Goal: Find specific page/section: Find specific page/section

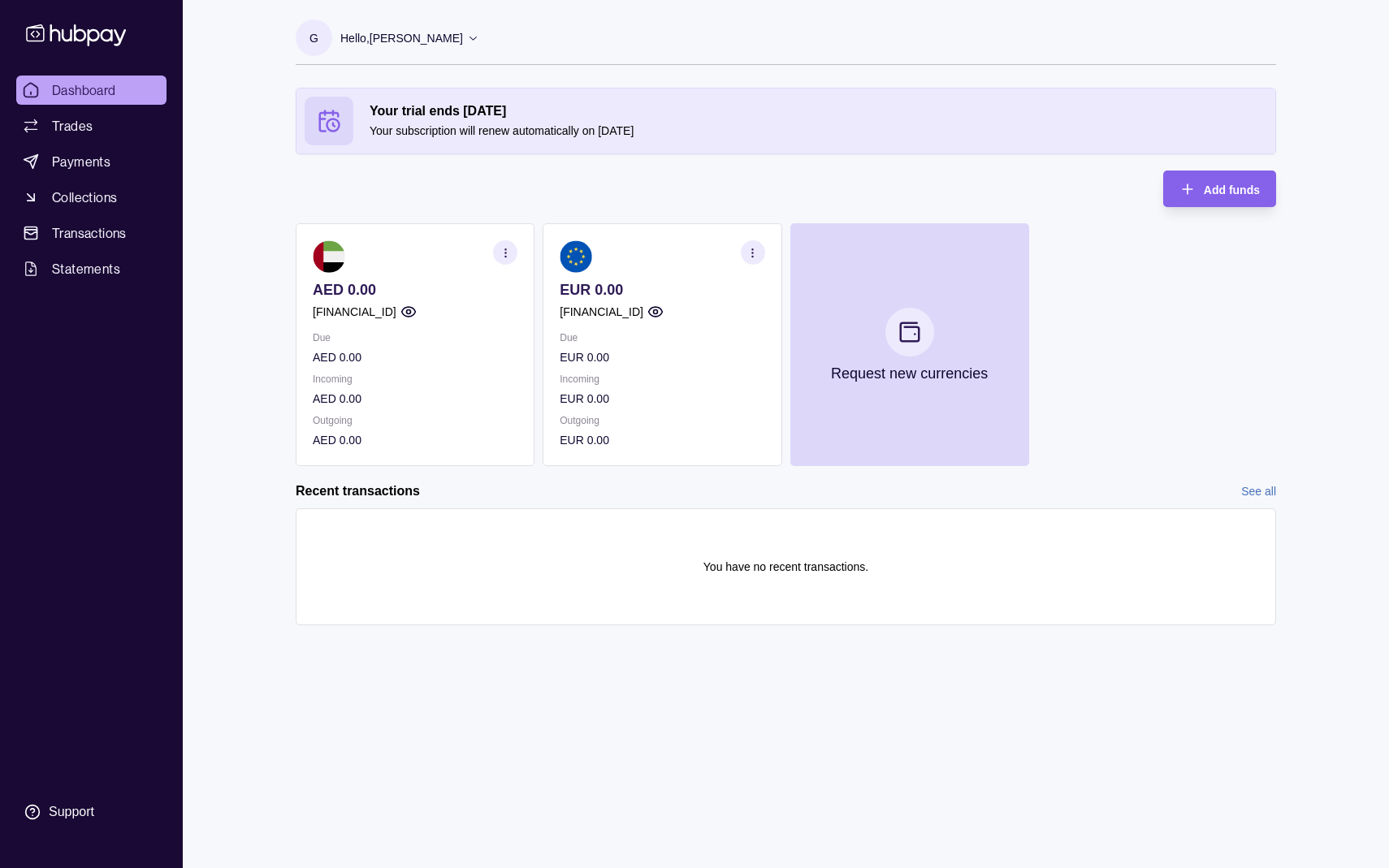
click at [679, 267] on section at bounding box center [661, 256] width 204 height 32
click at [595, 271] on section at bounding box center [661, 256] width 204 height 32
click at [751, 251] on icon "button" at bounding box center [753, 253] width 12 height 12
click at [681, 406] on p "EUR 0.00" at bounding box center [661, 399] width 204 height 18
click at [757, 248] on icon "button" at bounding box center [756, 248] width 8 height 8
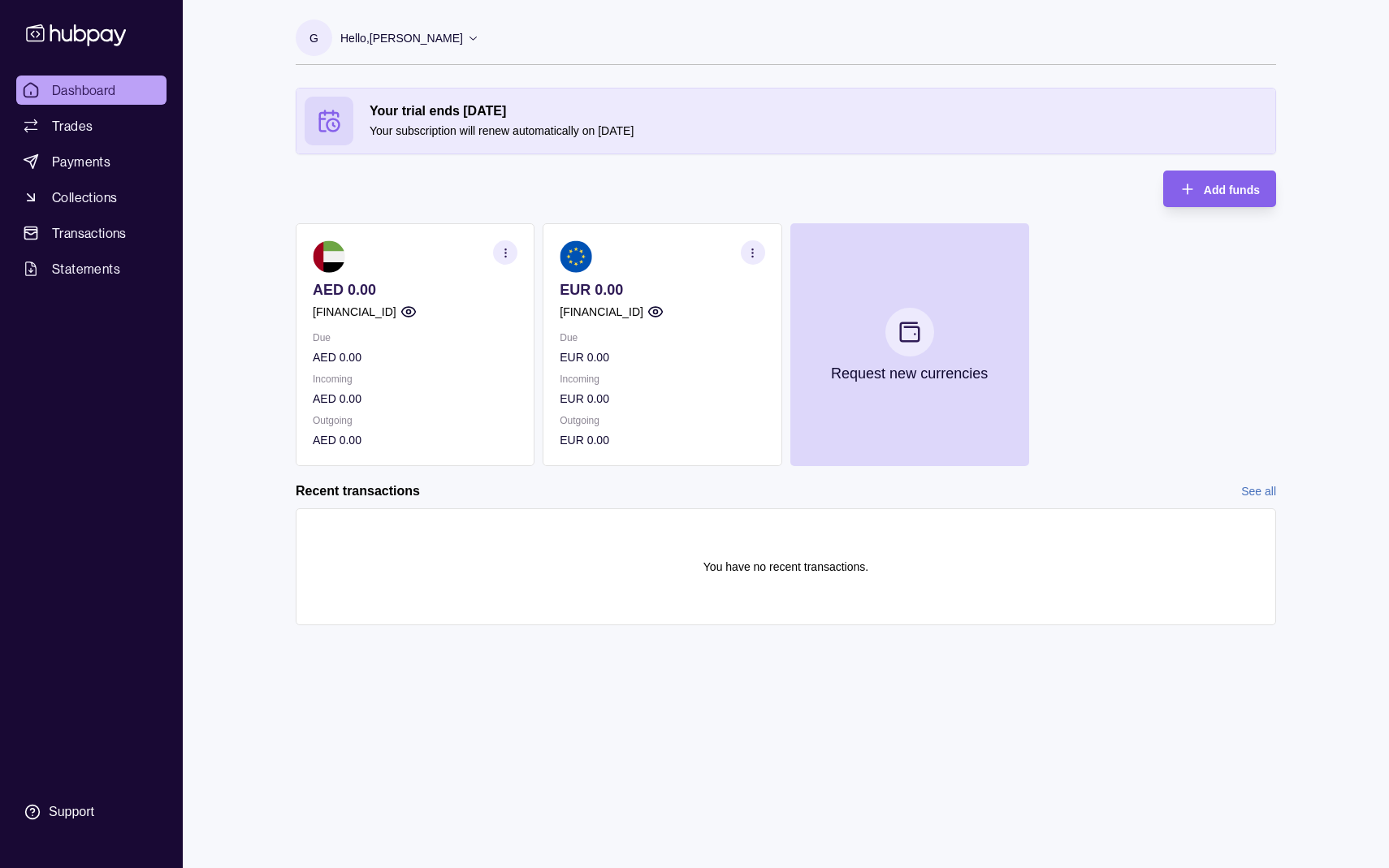
click at [753, 251] on icon "button" at bounding box center [753, 253] width 12 height 12
click at [735, 434] on p "EUR 0.00" at bounding box center [661, 440] width 204 height 18
click at [669, 296] on link "View account details" at bounding box center [640, 293] width 103 height 18
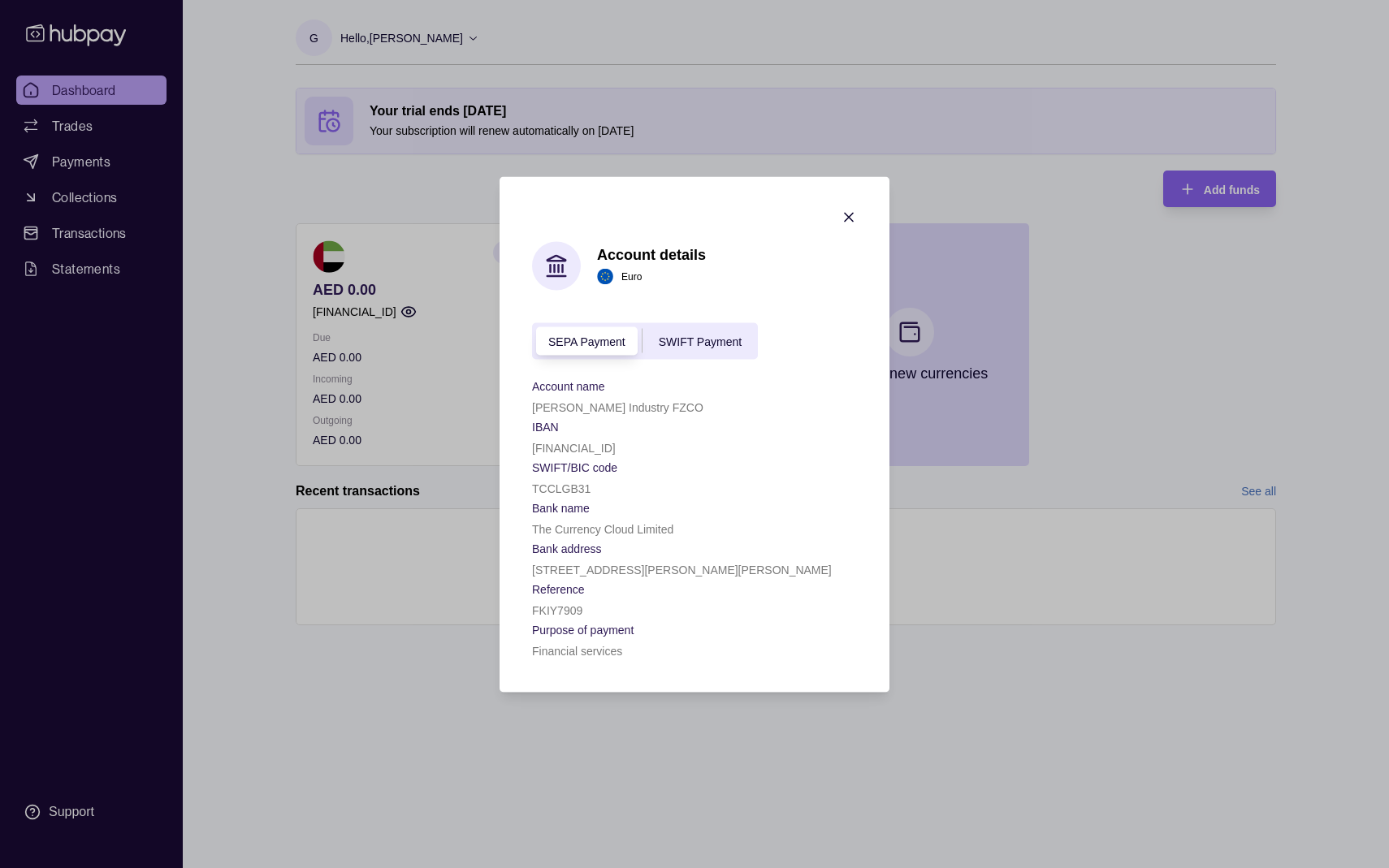
click at [611, 342] on span "SEPA Payment" at bounding box center [587, 341] width 77 height 13
click at [688, 342] on span "SWIFT Payment" at bounding box center [700, 341] width 83 height 13
click at [604, 348] on span "SEPA Payment" at bounding box center [587, 341] width 77 height 13
click at [615, 447] on p "[FINANCIAL_ID]" at bounding box center [574, 447] width 83 height 13
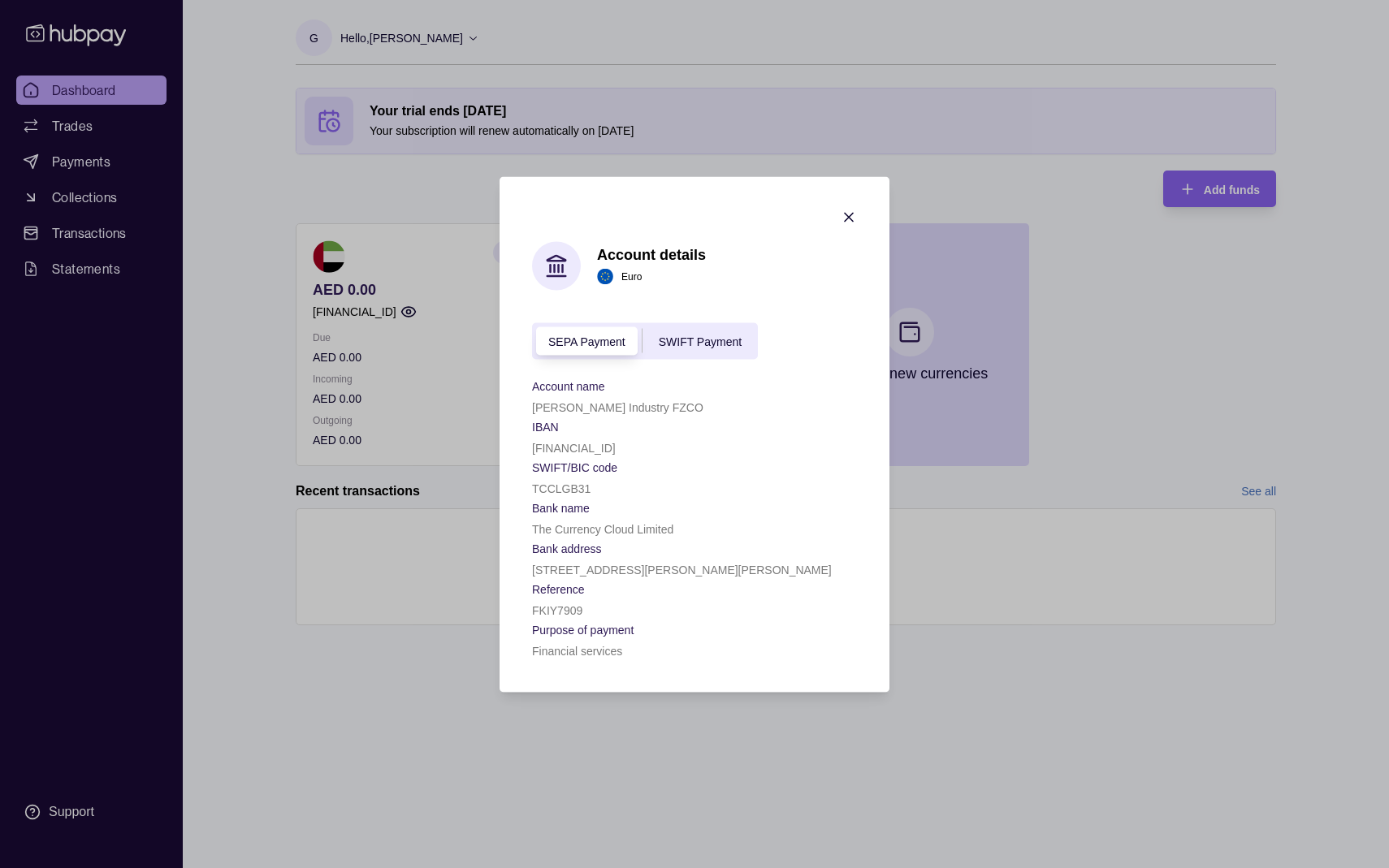
copy p "[FINANCIAL_ID]"
click at [602, 346] on span "SEPA Payment" at bounding box center [587, 341] width 77 height 13
click at [678, 344] on span "SWIFT Payment" at bounding box center [700, 341] width 83 height 13
click at [605, 341] on span "SEPA Payment" at bounding box center [587, 341] width 77 height 13
click at [694, 341] on span "SWIFT Payment" at bounding box center [700, 341] width 83 height 13
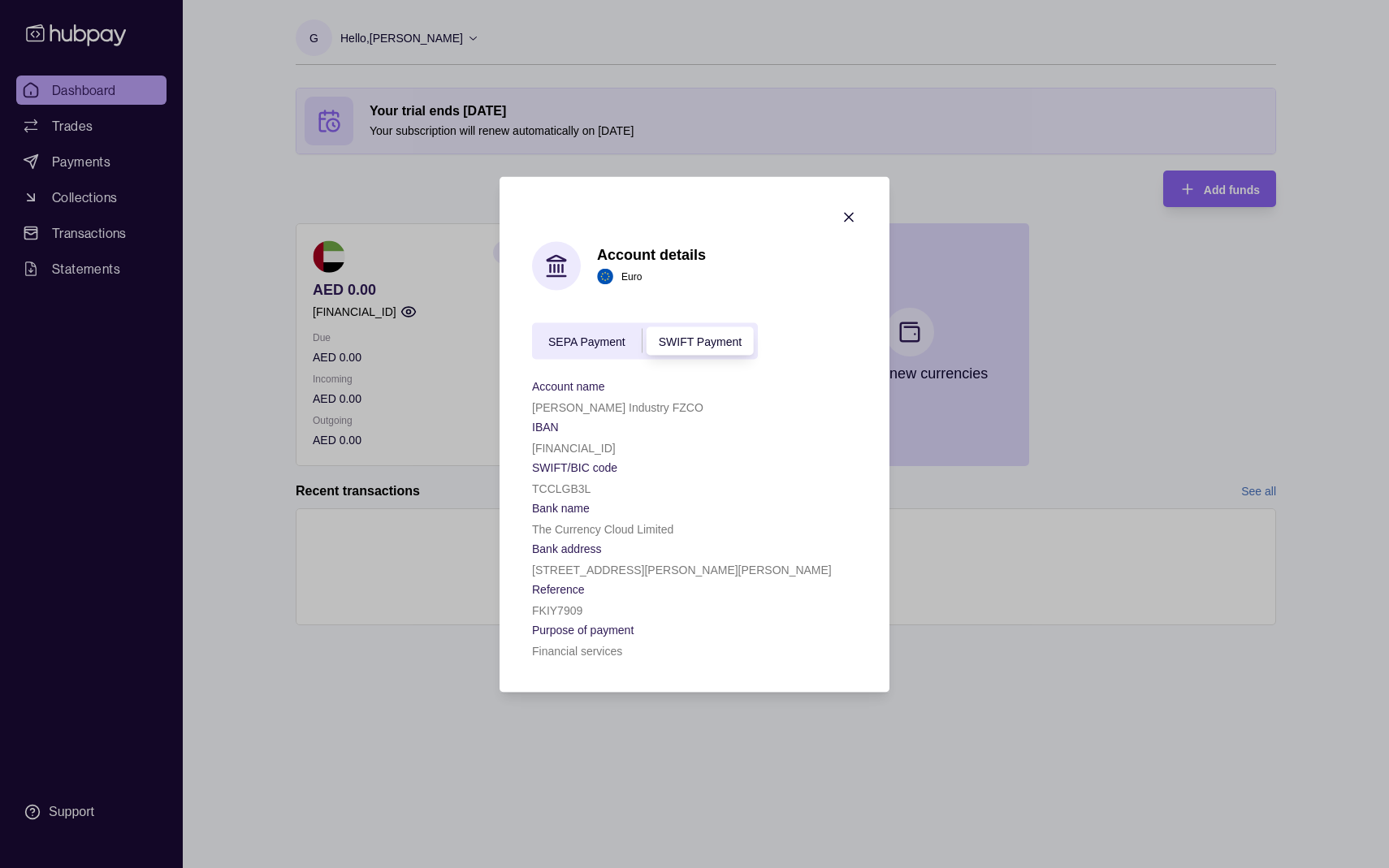
click at [595, 348] on div "SEPA Payment" at bounding box center [587, 341] width 110 height 19
click at [615, 448] on p "[FINANCIAL_ID]" at bounding box center [574, 447] width 83 height 13
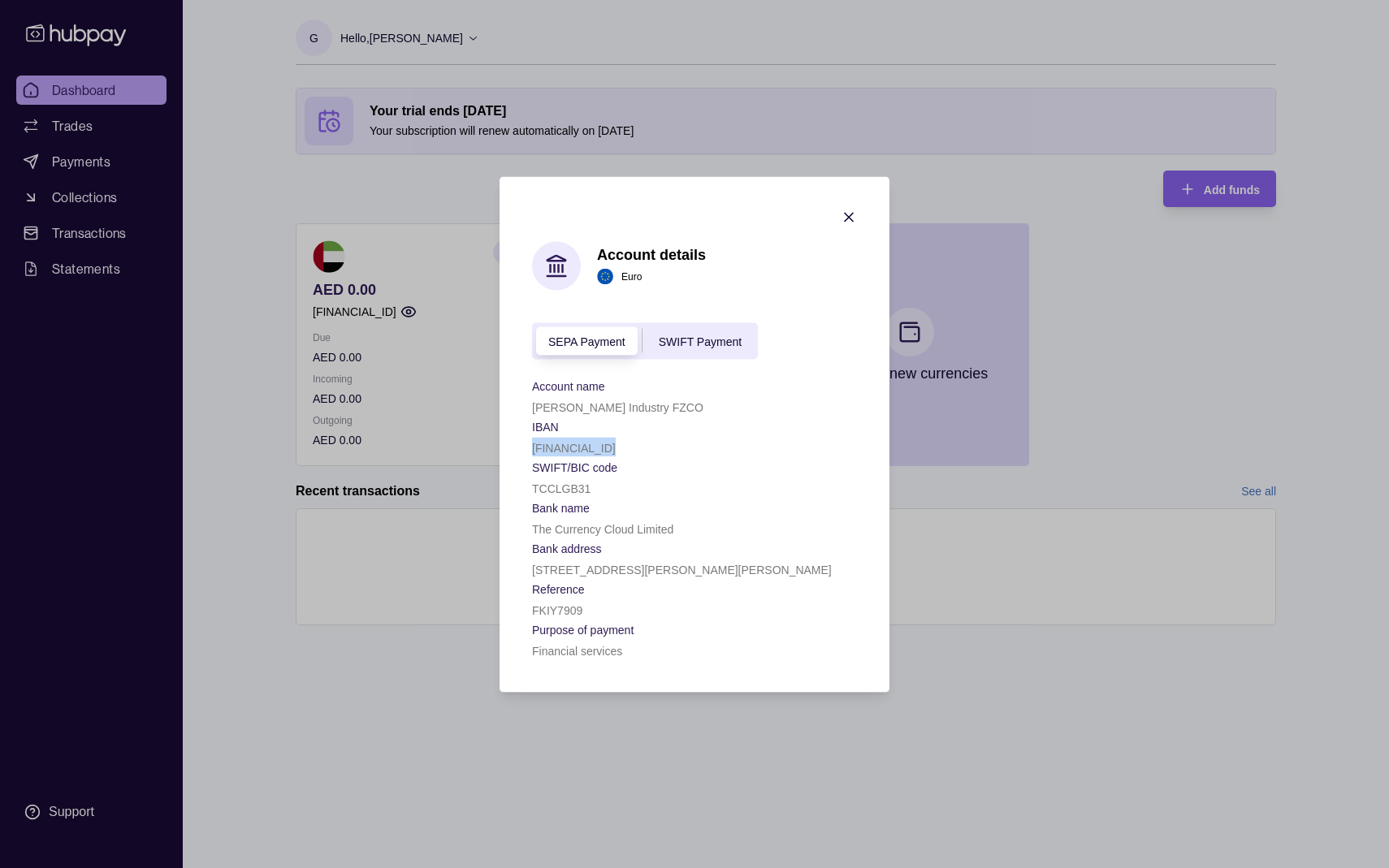
click at [615, 448] on p "[FINANCIAL_ID]" at bounding box center [574, 447] width 83 height 13
click at [615, 447] on p "[FINANCIAL_ID]" at bounding box center [574, 447] width 83 height 13
copy p "[FINANCIAL_ID]"
